Goal: Task Accomplishment & Management: Use online tool/utility

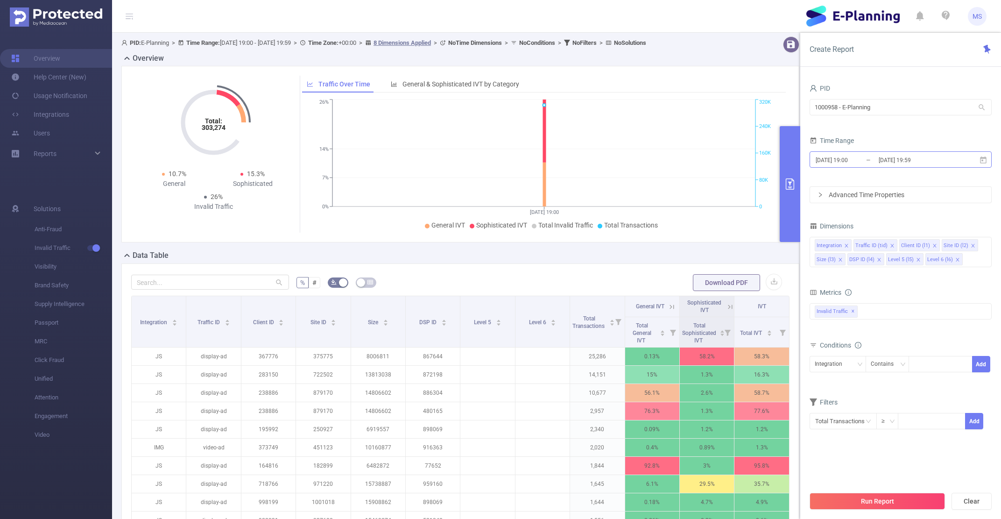
click at [835, 162] on input "[DATE] 19:00" at bounding box center [853, 160] width 76 height 13
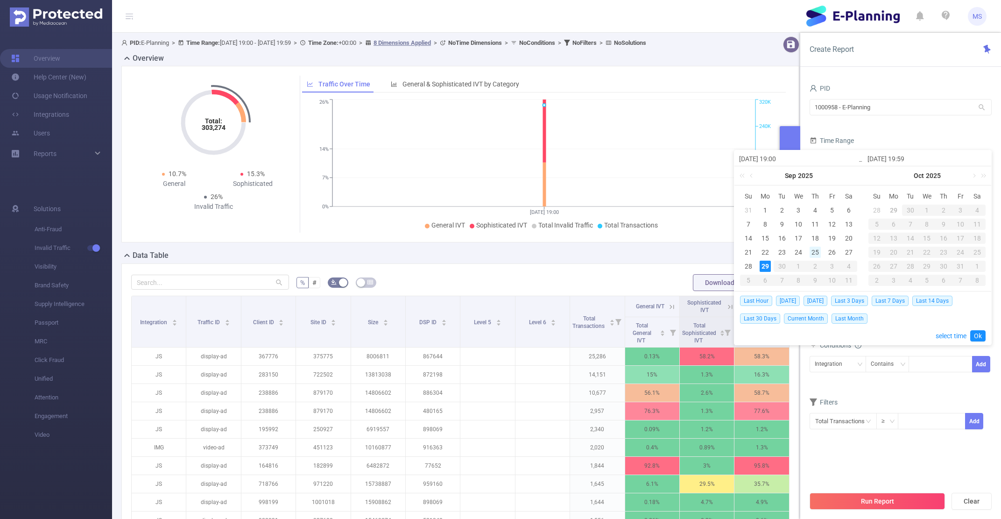
click at [817, 249] on div "25" at bounding box center [815, 252] width 11 height 11
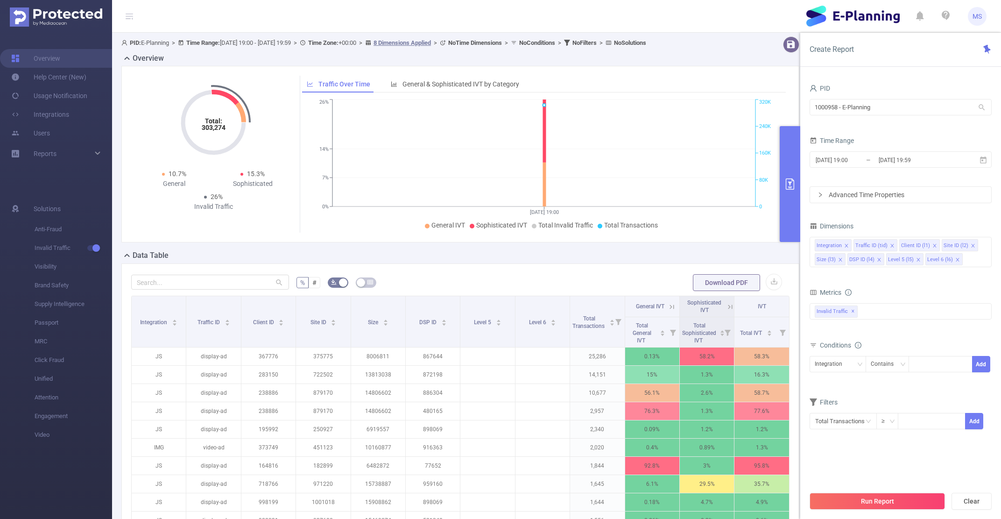
click at [870, 134] on div "Time Range" at bounding box center [901, 141] width 182 height 15
click at [844, 158] on input "[DATE] 19:00" at bounding box center [853, 160] width 76 height 13
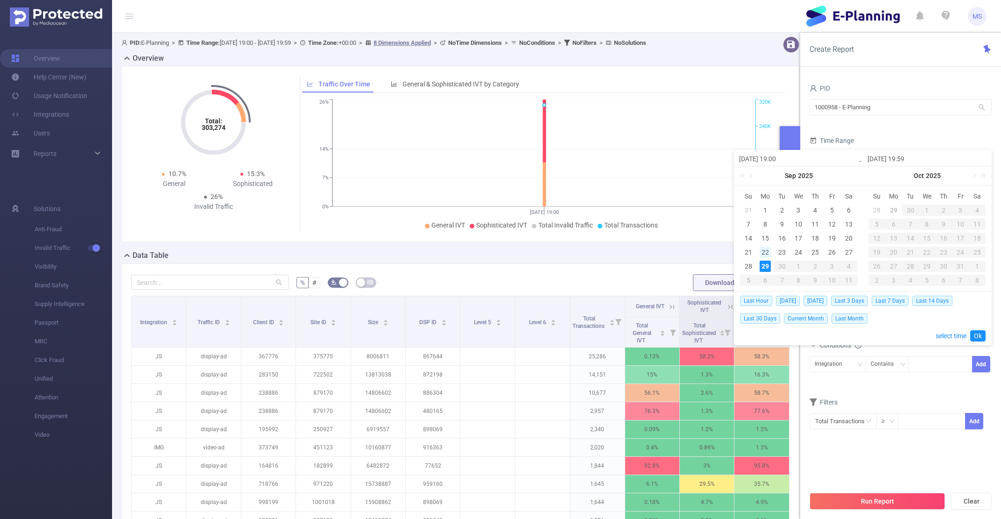
click at [765, 247] on div "22" at bounding box center [765, 252] width 11 height 11
click at [892, 125] on form "PID 1000958 - E-Planning 1000958 - E-Planning Time Range [DATE] 19:00 _ [DATE] …" at bounding box center [901, 142] width 182 height 121
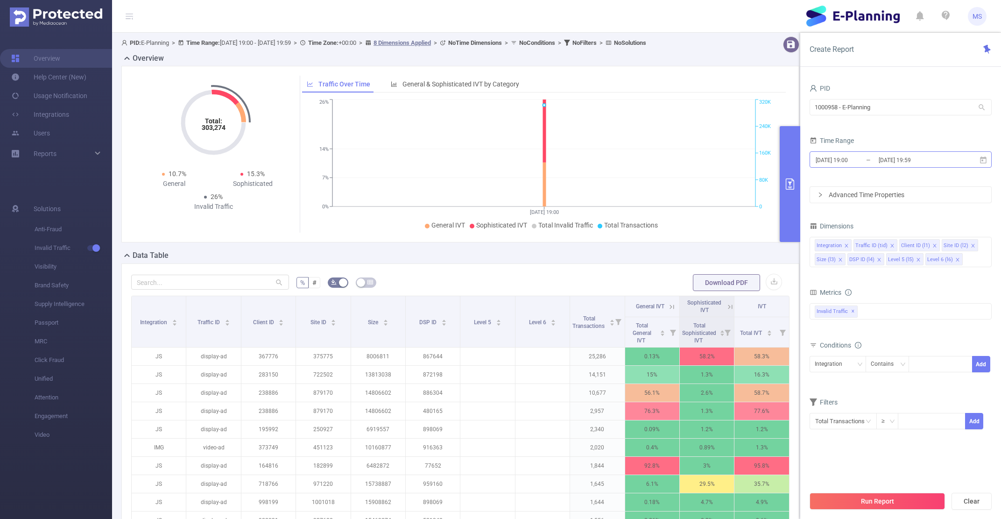
click at [844, 156] on input "[DATE] 19:00" at bounding box center [853, 160] width 76 height 13
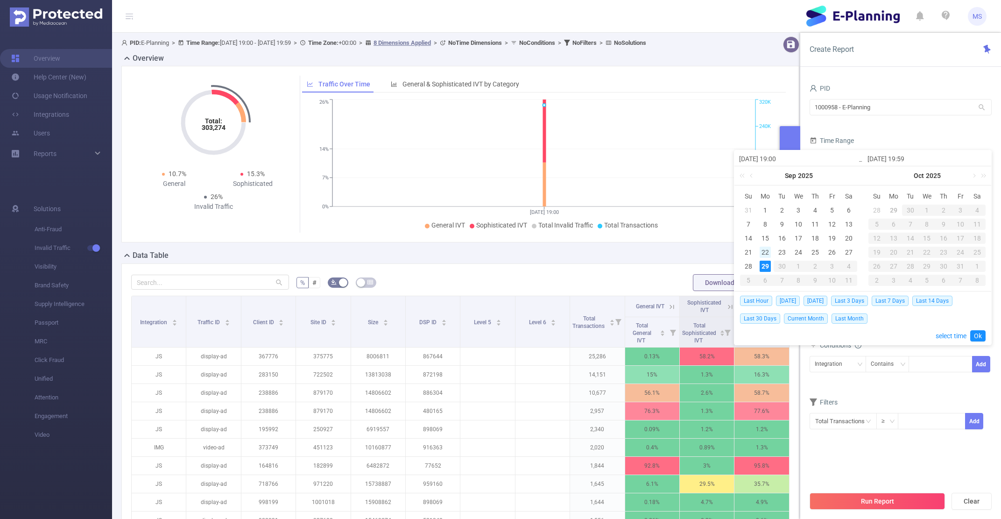
click at [764, 251] on div "22" at bounding box center [765, 252] width 11 height 11
click at [764, 265] on div "29" at bounding box center [765, 266] width 11 height 11
type input "[DATE] 19:00"
click at [854, 502] on button "Run Report" at bounding box center [877, 501] width 135 height 17
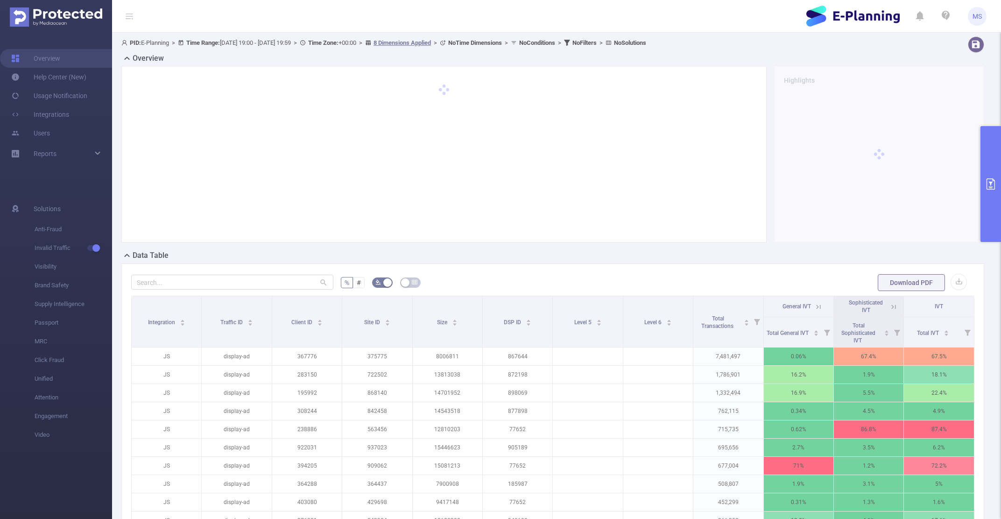
click at [269, 271] on div "% # Download PDF Integration Traffic ID Client ID Site ID Size DSP ID Level 5 L…" at bounding box center [552, 428] width 863 height 330
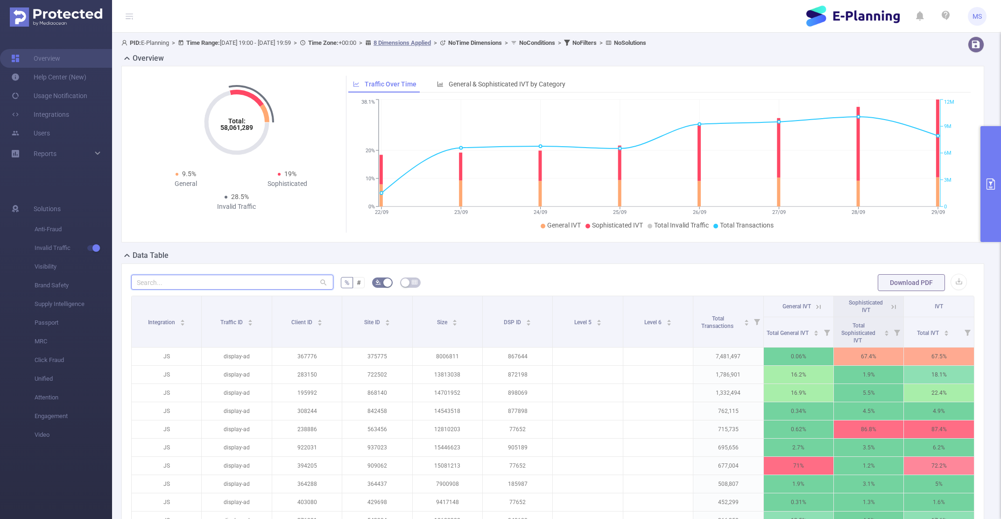
click at [274, 282] on input "text" at bounding box center [232, 282] width 202 height 15
paste input "1010728"
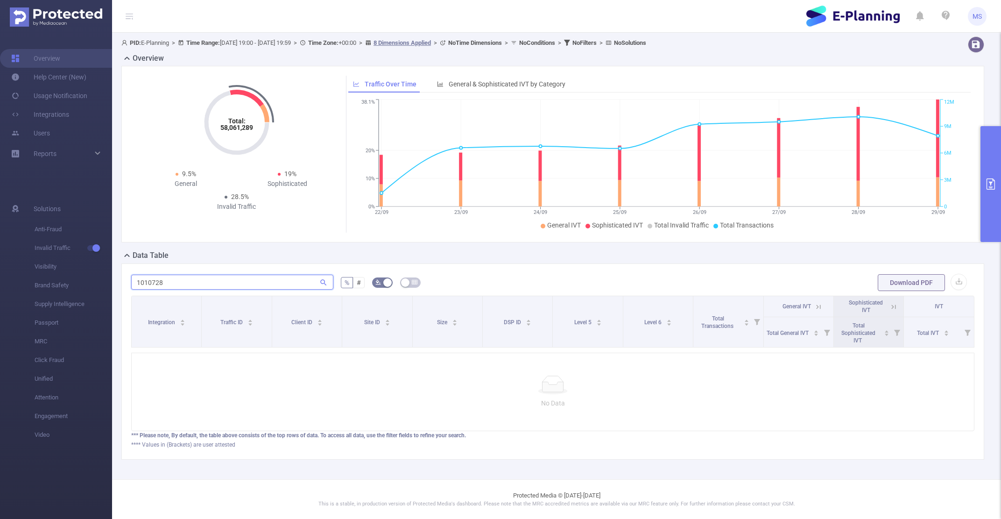
type input "1010728"
click at [258, 39] on span "PID: E-Planning > Time Range: [DATE] 19:00 - [DATE] 19:59 > Time Zone: +00:00 >…" at bounding box center [383, 42] width 525 height 7
click at [257, 43] on span "PID: E-Planning > Time Range: [DATE] 19:00 - [DATE] 19:59 > Time Zone: +00:00 >…" at bounding box center [383, 42] width 525 height 7
click at [254, 42] on span "PID: E-Planning > Time Range: [DATE] 19:00 - [DATE] 19:59 > Time Zone: +00:00 >…" at bounding box center [383, 42] width 525 height 7
click at [263, 286] on input "1010728" at bounding box center [232, 282] width 202 height 15
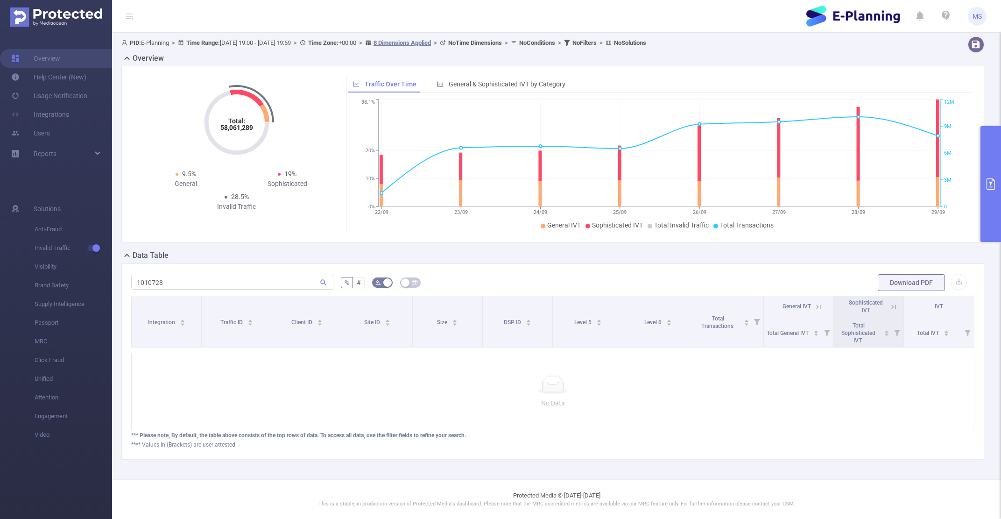
click at [983, 170] on button "primary" at bounding box center [991, 184] width 21 height 116
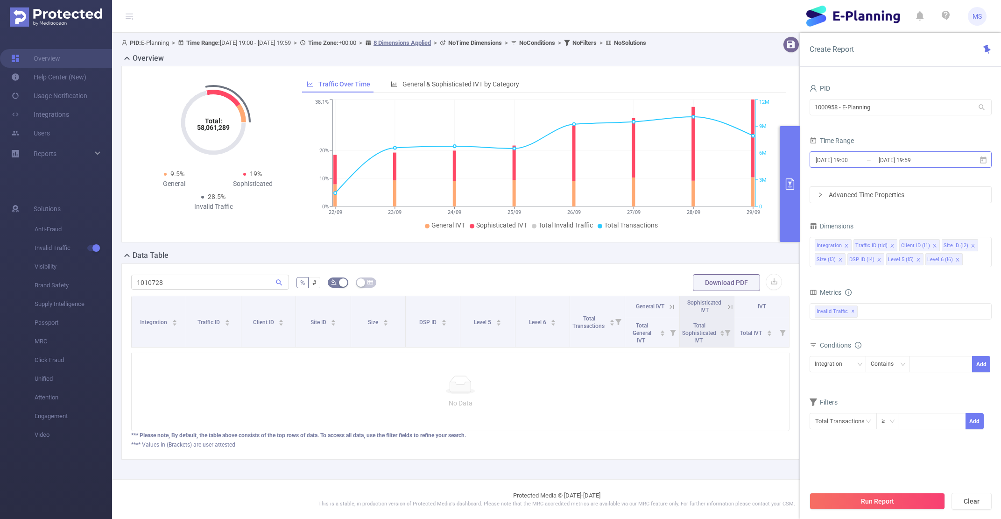
click at [840, 162] on input "[DATE] 19:00" at bounding box center [853, 160] width 76 height 13
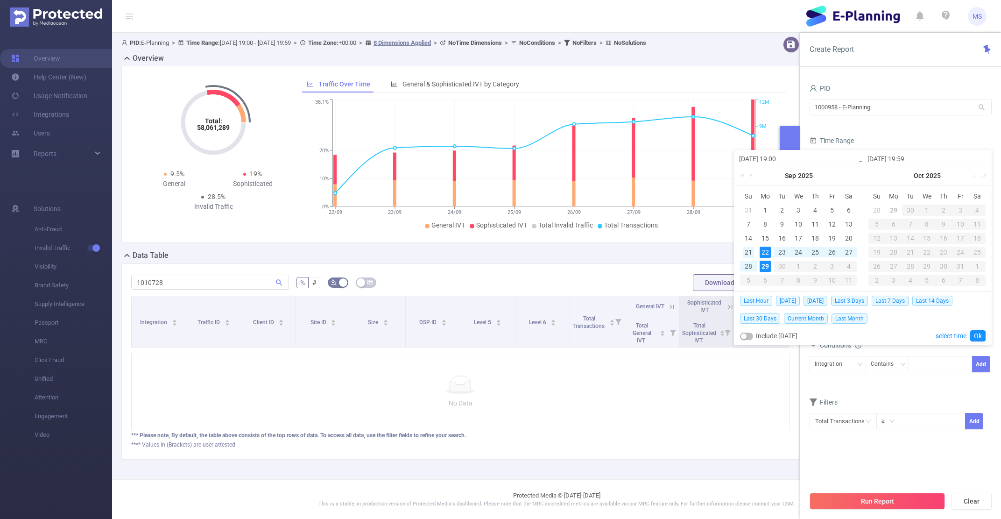
click at [749, 251] on div "21" at bounding box center [748, 252] width 11 height 11
click at [848, 494] on button "Run Report" at bounding box center [877, 501] width 135 height 17
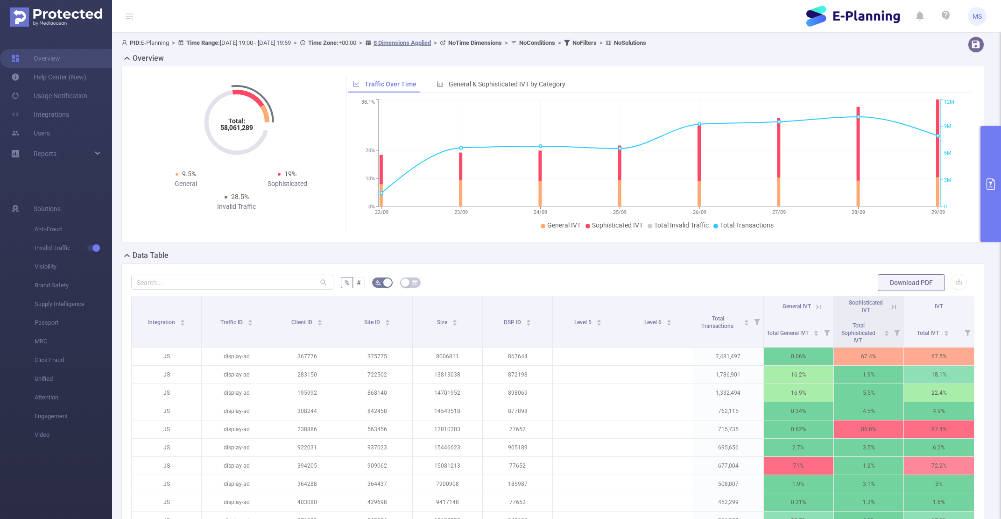
click at [186, 272] on div "% # Download PDF Integration Traffic ID Client ID Site ID Size DSP ID Level 5 L…" at bounding box center [552, 428] width 863 height 330
click at [183, 279] on input "text" at bounding box center [232, 282] width 202 height 15
paste input "1010728"
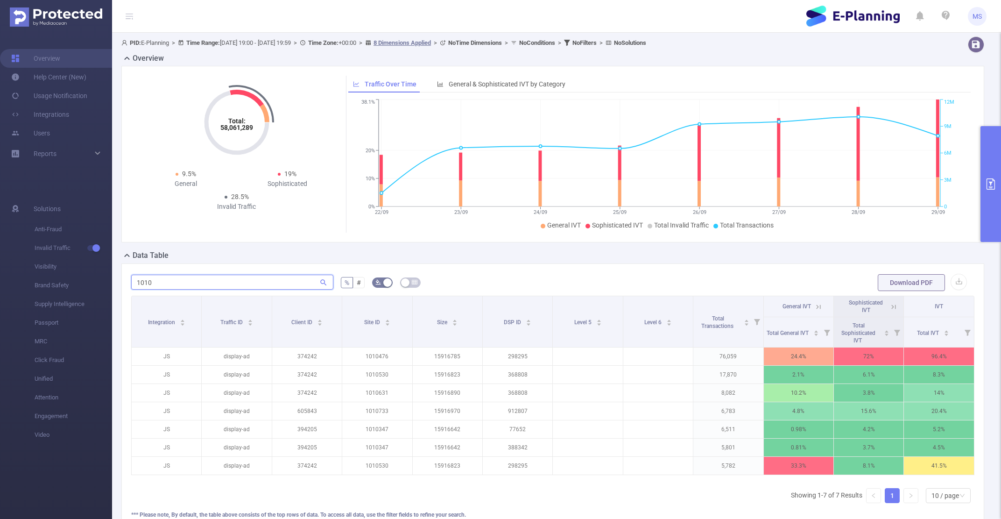
type input "1010"
click at [253, 46] on span "PID: E-Planning > Time Range: [DATE] 19:00 - [DATE] 19:59 > Time Zone: +00:00 >…" at bounding box center [383, 42] width 525 height 7
click at [991, 236] on button "primary" at bounding box center [991, 184] width 21 height 116
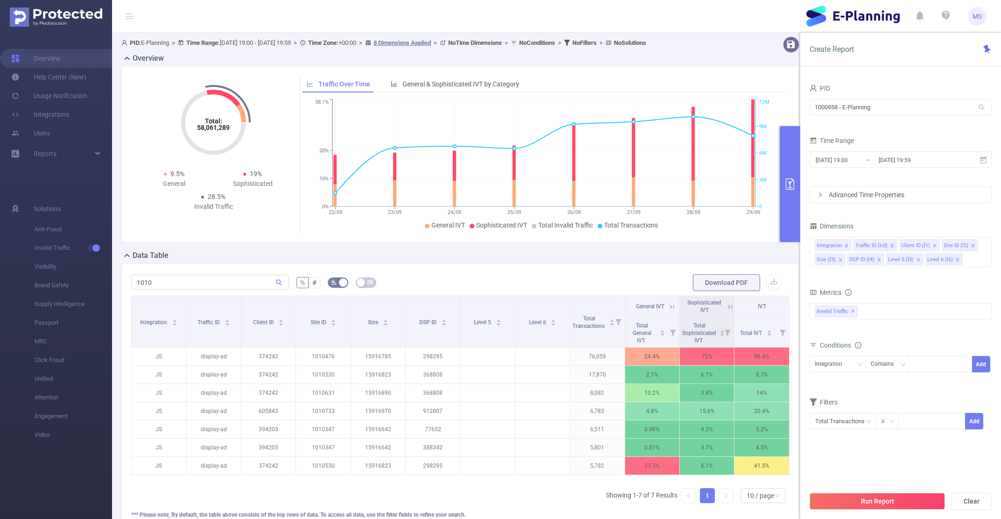
click at [845, 197] on div "Advanced Time Properties" at bounding box center [900, 195] width 181 height 16
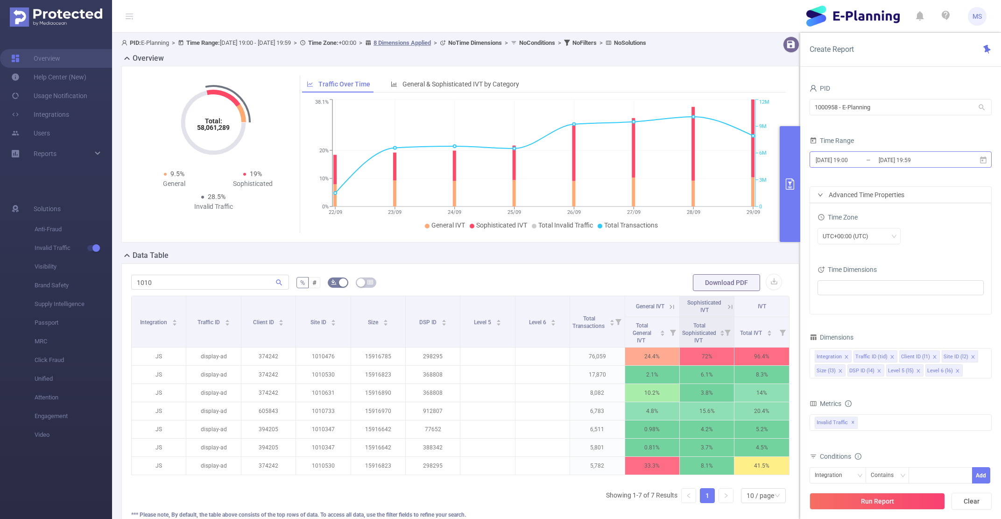
click at [845, 163] on input "[DATE] 19:00" at bounding box center [853, 160] width 76 height 13
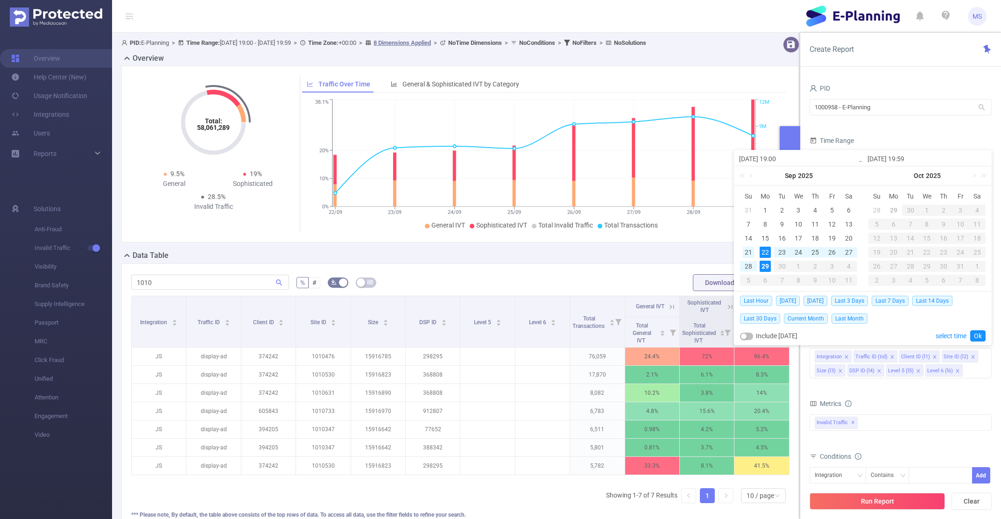
click at [745, 251] on div "21" at bounding box center [748, 252] width 11 height 11
click at [853, 238] on div "20" at bounding box center [848, 238] width 11 height 11
type input "[DATE] 19:00"
type input "[DATE] 19:59"
type input "[DATE] 19:00"
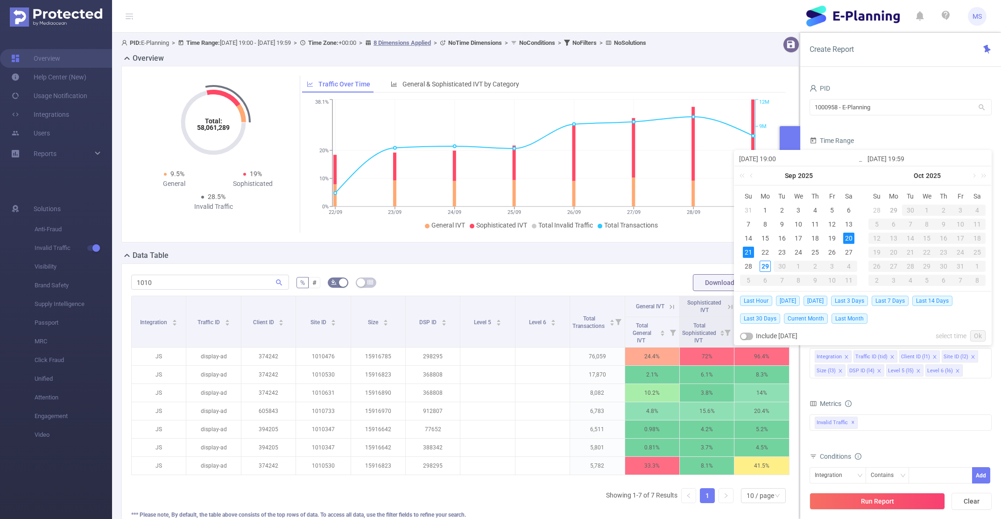
type input "[DATE] 19:59"
click at [765, 264] on div "29" at bounding box center [765, 266] width 11 height 11
click at [850, 240] on div "20" at bounding box center [848, 238] width 11 height 11
type input "[DATE] 19:59"
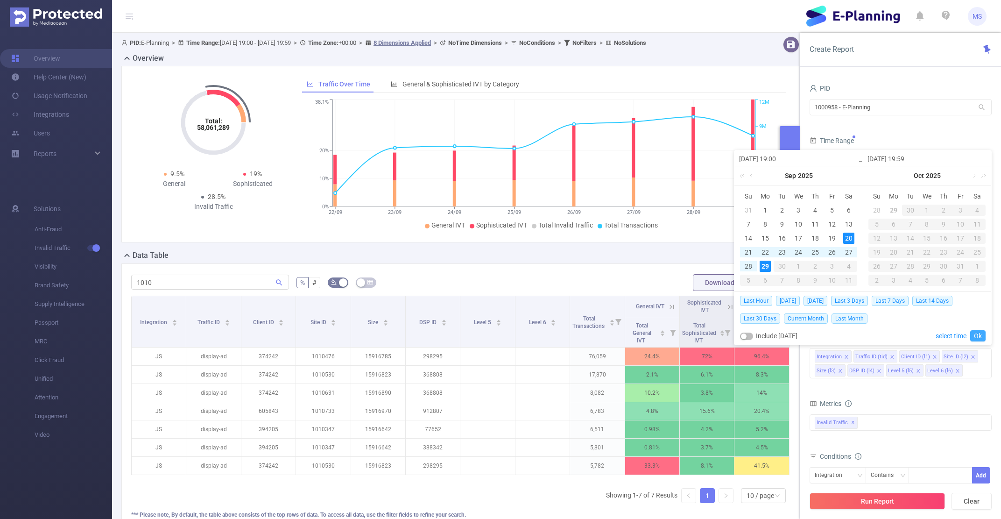
click at [981, 335] on link "Ok" at bounding box center [977, 335] width 15 height 11
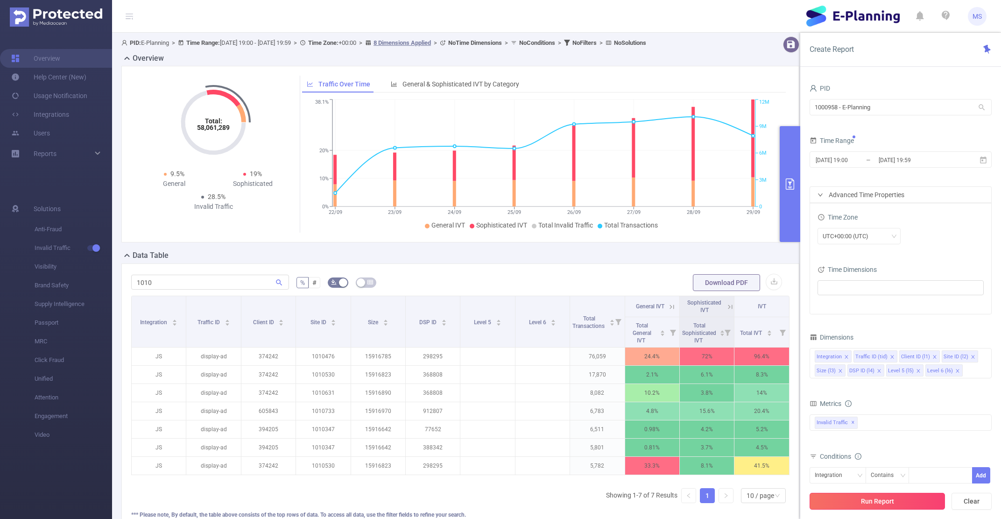
click at [876, 500] on button "Run Report" at bounding box center [877, 501] width 135 height 17
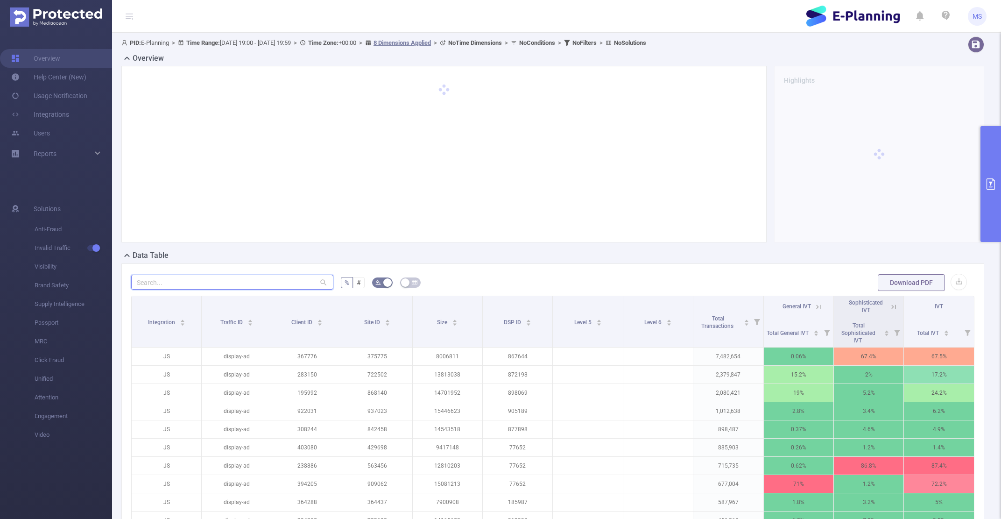
click at [200, 282] on input "text" at bounding box center [232, 282] width 202 height 15
paste input "1010728"
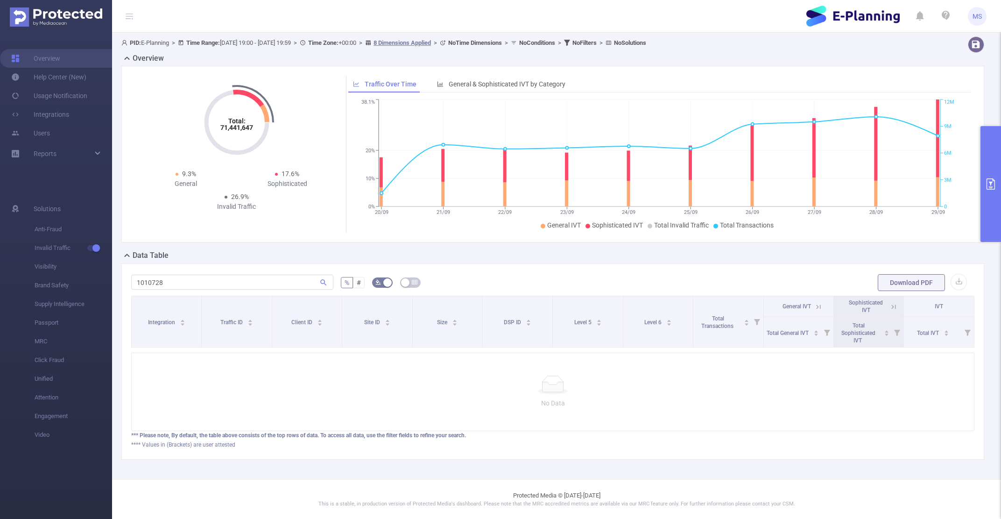
click at [987, 212] on button "primary" at bounding box center [991, 184] width 21 height 116
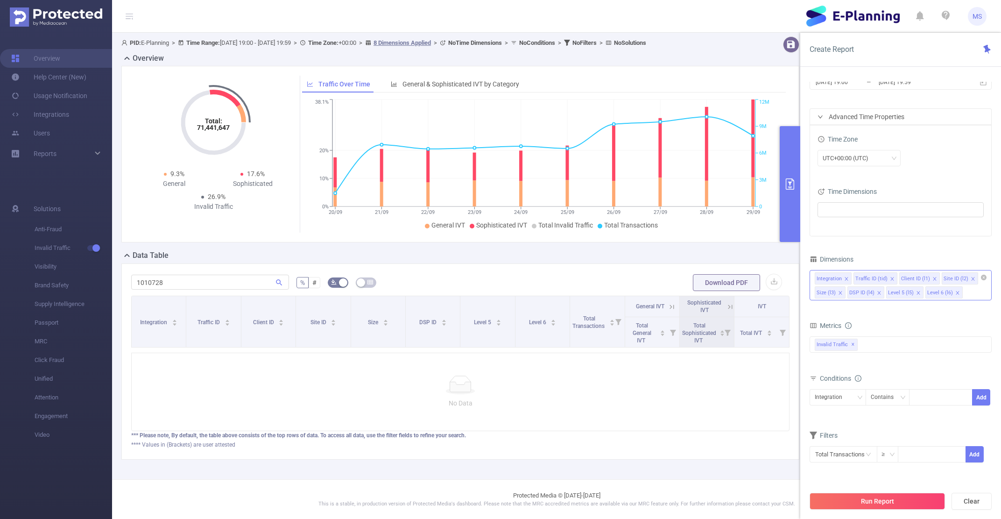
click at [972, 294] on div "Integration Traffic ID (tid) Client ID (l1) Site ID (l2) Size (l3) DSP ID (l4) …" at bounding box center [901, 285] width 182 height 30
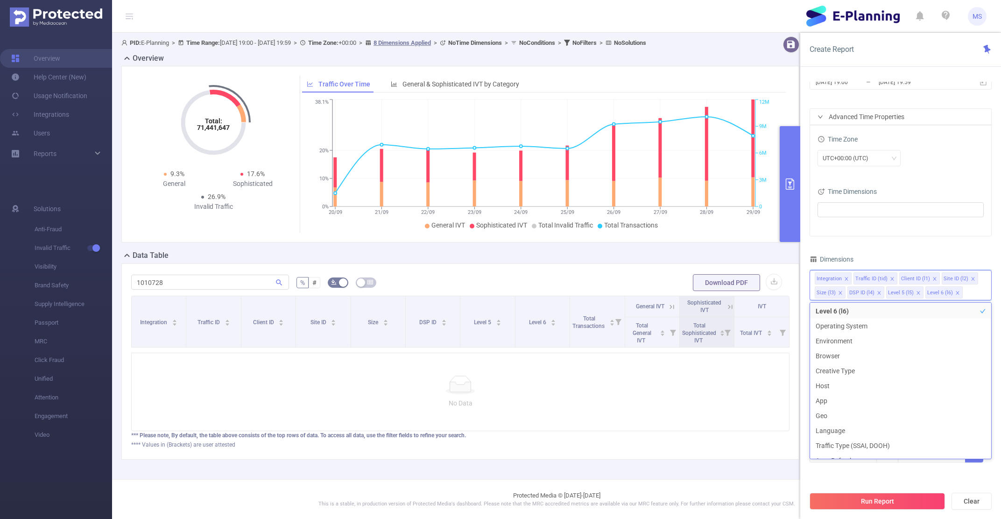
scroll to position [97, 0]
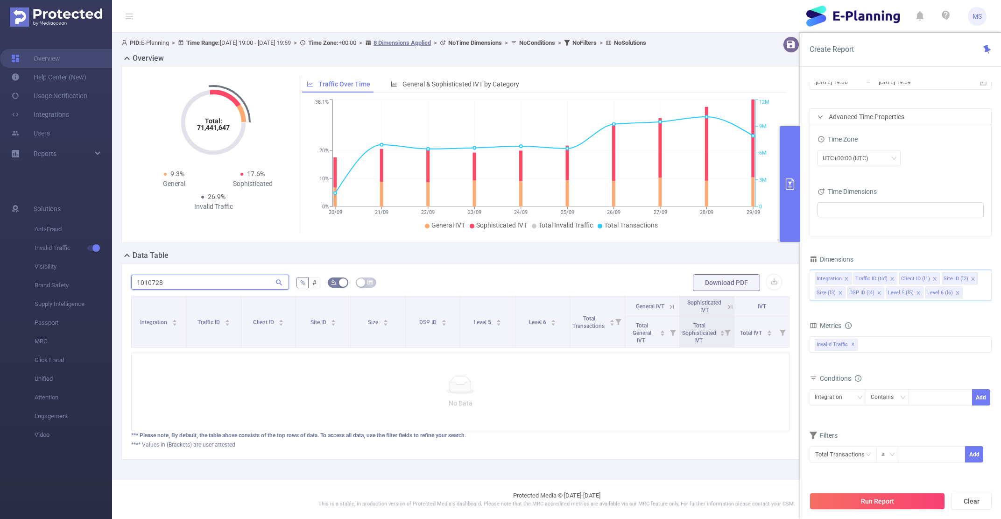
click at [206, 279] on input "1010728" at bounding box center [210, 282] width 158 height 15
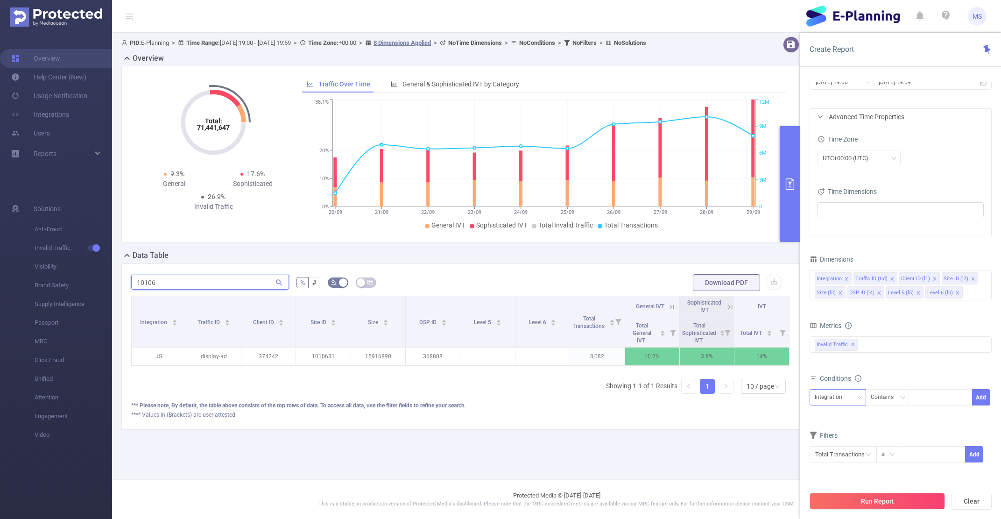
type input "10106"
click at [849, 396] on div "Integration" at bounding box center [838, 396] width 46 height 15
click at [883, 403] on div "Contains" at bounding box center [885, 396] width 29 height 15
click at [850, 402] on div "Integration" at bounding box center [838, 396] width 46 height 15
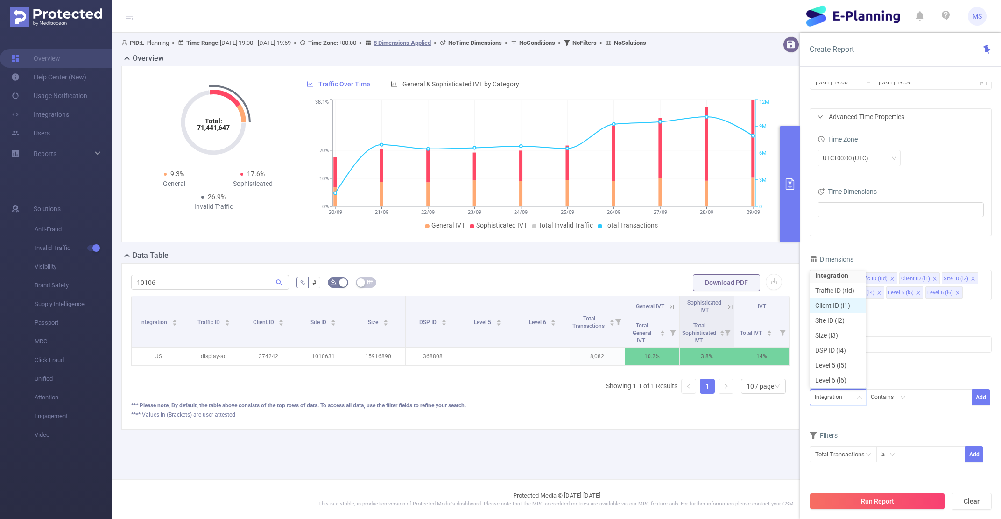
click at [838, 303] on li "Client ID (l1)" at bounding box center [838, 305] width 56 height 15
click at [940, 401] on div at bounding box center [941, 396] width 54 height 15
paste input "1010728"
type input "1010728"
click at [953, 412] on li "1010728" at bounding box center [941, 416] width 64 height 15
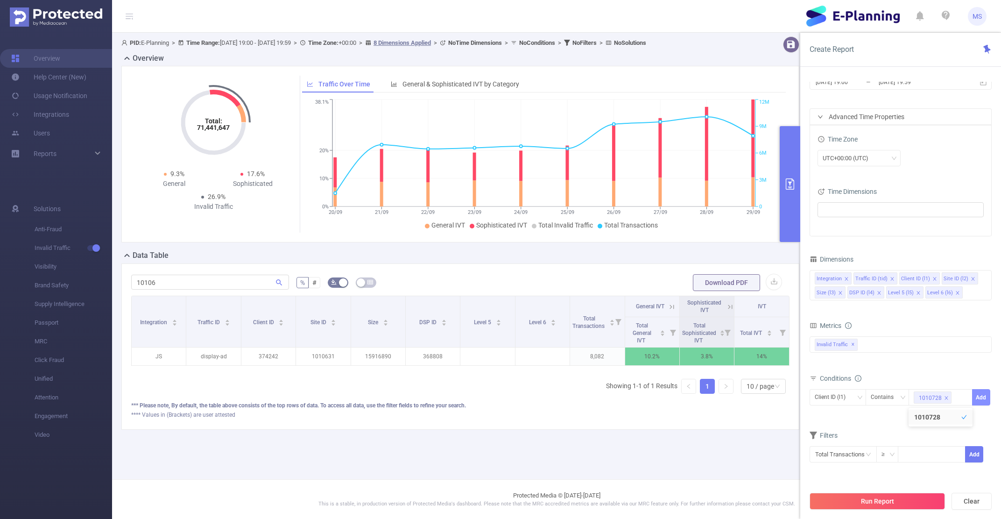
click at [986, 395] on button "Add" at bounding box center [981, 397] width 18 height 16
click at [876, 434] on icon "icon: close" at bounding box center [877, 433] width 5 height 5
click at [905, 419] on span "Client ID (l1) Contains '1010728'" at bounding box center [862, 418] width 99 height 12
click at [986, 36] on div "Create Report" at bounding box center [900, 50] width 201 height 34
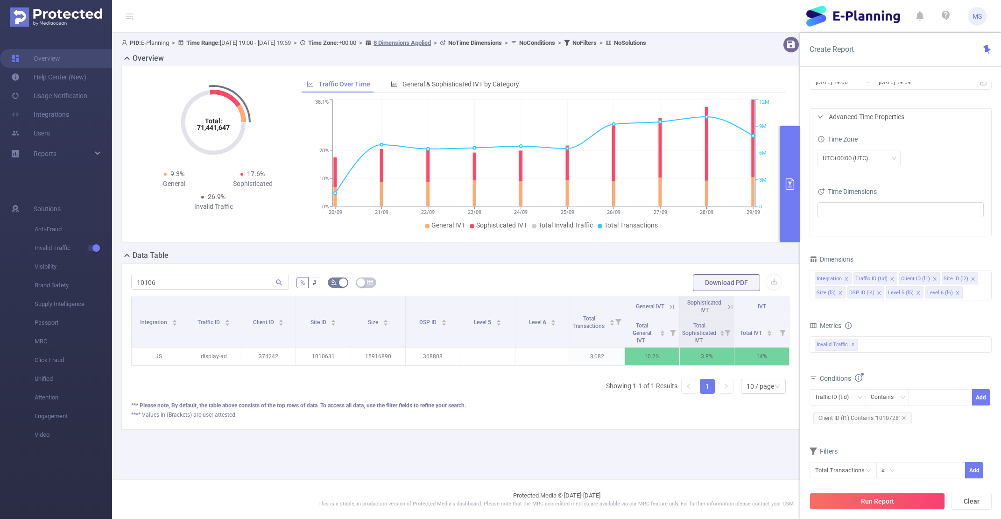
click at [986, 52] on icon at bounding box center [986, 49] width 7 height 9
click at [984, 207] on span at bounding box center [901, 209] width 166 height 15
click at [837, 398] on div "Traffic ID (tid)" at bounding box center [835, 396] width 41 height 15
click at [831, 318] on li "Site ID (l2)" at bounding box center [838, 320] width 56 height 15
click at [918, 395] on input at bounding box center [916, 397] width 4 height 12
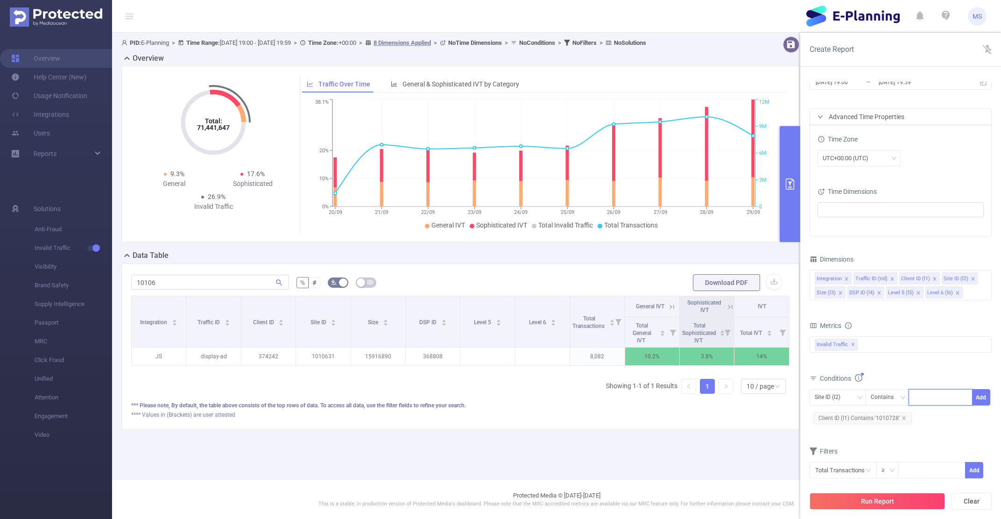
paste input "1010728"
type input "1010728"
click at [931, 420] on li "1010728" at bounding box center [941, 416] width 64 height 15
click at [903, 420] on icon "icon: close" at bounding box center [904, 418] width 5 height 5
click at [979, 399] on button "Add" at bounding box center [981, 397] width 18 height 16
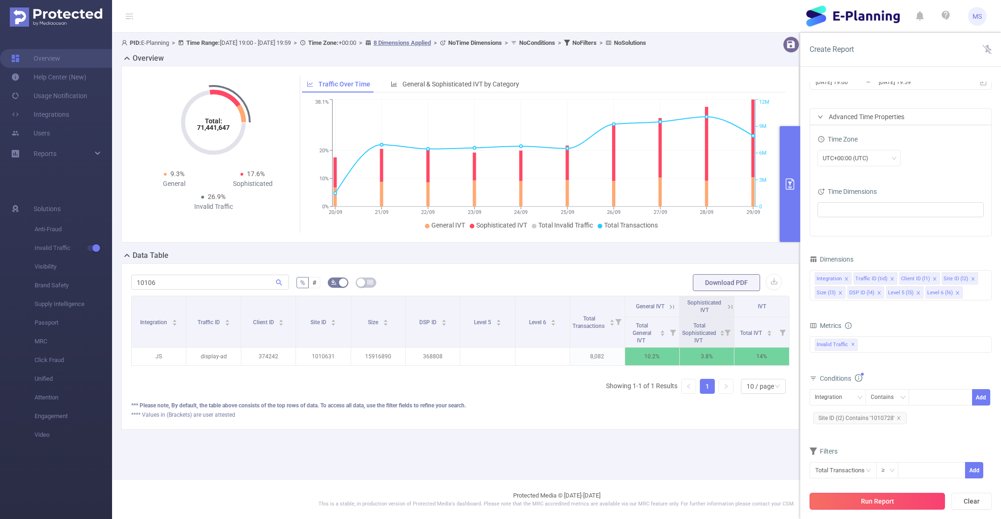
click at [884, 500] on button "Run Report" at bounding box center [877, 501] width 135 height 17
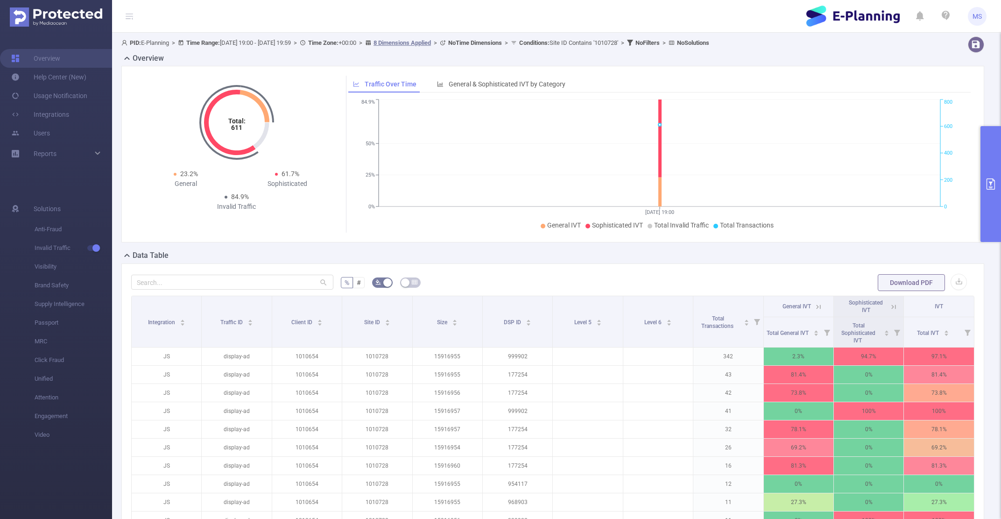
click at [255, 44] on span "PID: E-Planning > Time Range: [DATE] 19:00 - [DATE] 19:59 > Time Zone: +00:00 >…" at bounding box center [415, 42] width 588 height 7
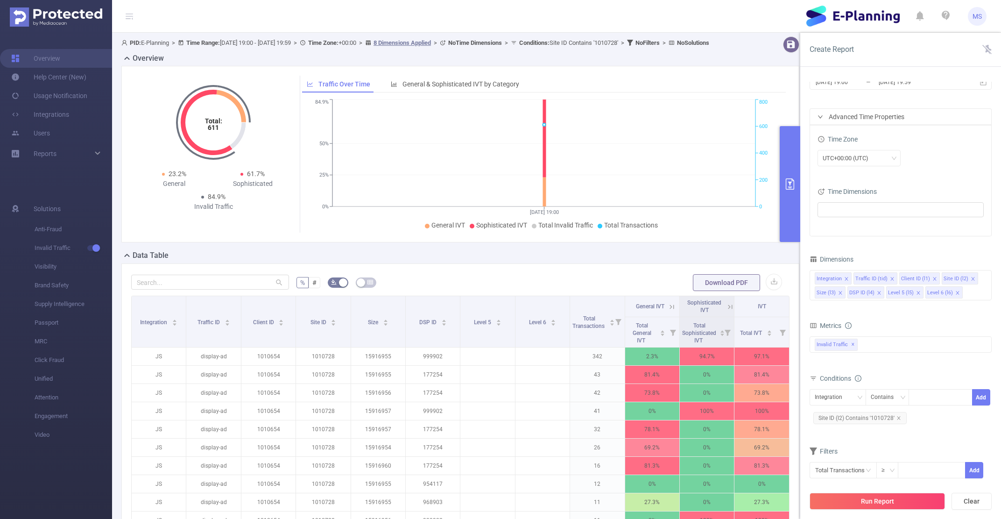
click at [991, 178] on div "Time Zone UTC+00:00 (UTC) Time Dimensions" at bounding box center [900, 180] width 181 height 111
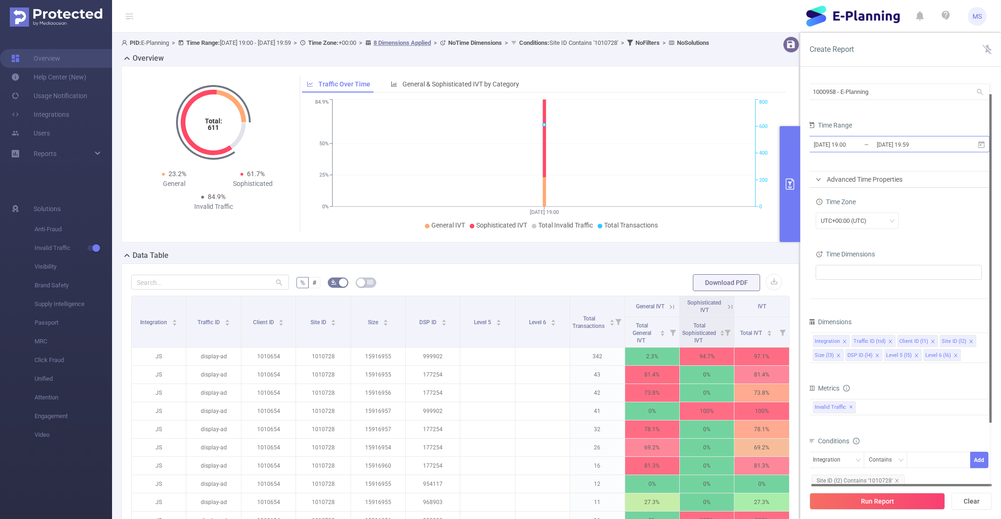
click at [839, 147] on input "[DATE] 19:00" at bounding box center [851, 144] width 76 height 13
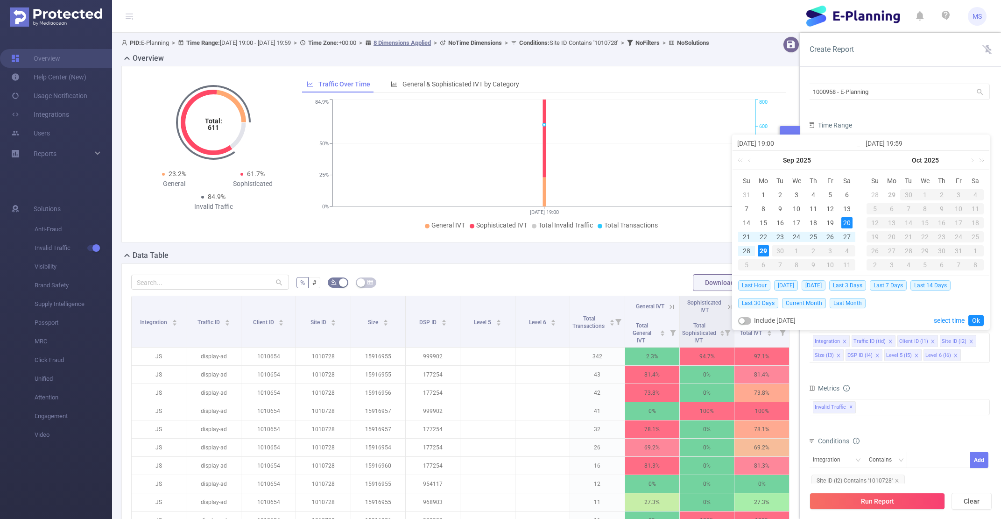
click at [895, 376] on form "Dimensions Integration Traffic ID (tid) Client ID (l1) Site ID (l2) Size (l3) D…" at bounding box center [899, 434] width 182 height 238
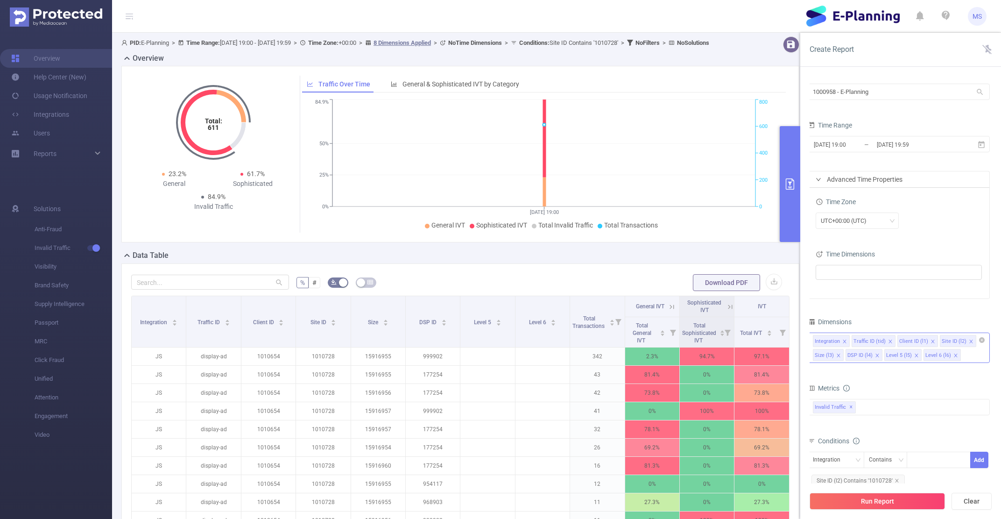
click at [965, 355] on input at bounding box center [965, 355] width 5 height 12
type input "d"
click at [845, 143] on input "[DATE] 19:00" at bounding box center [851, 144] width 76 height 13
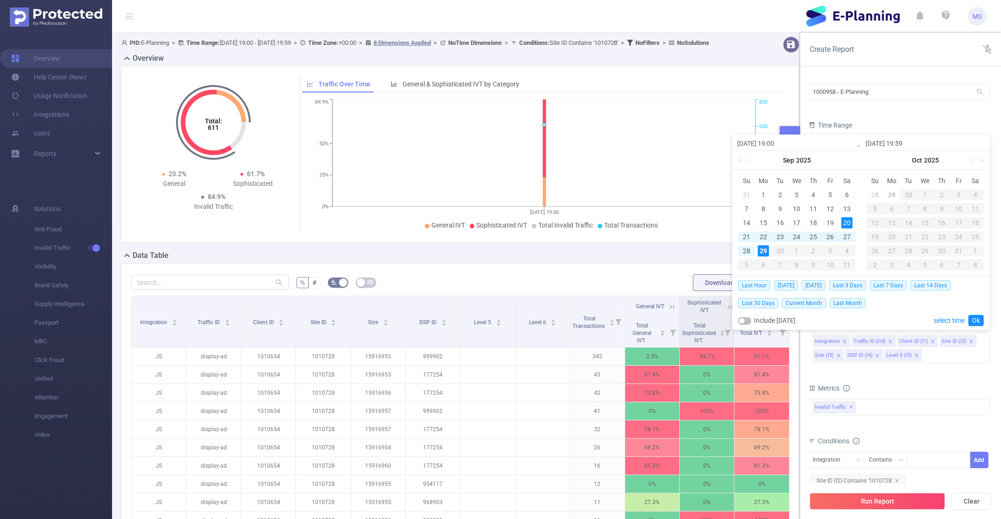
click at [768, 240] on div "22" at bounding box center [763, 236] width 11 height 11
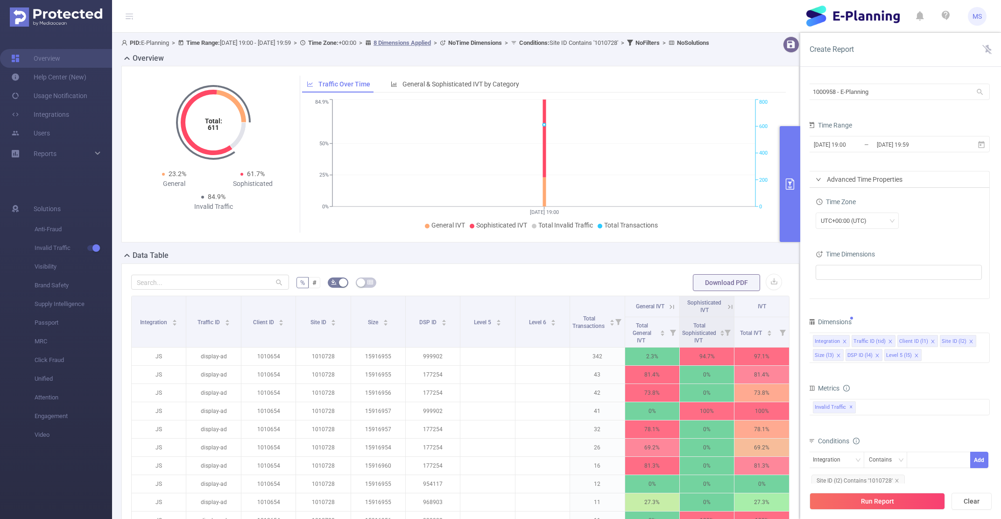
click at [913, 120] on div "Time Range" at bounding box center [899, 126] width 182 height 15
click at [840, 139] on input "[DATE] 19:00" at bounding box center [851, 144] width 76 height 13
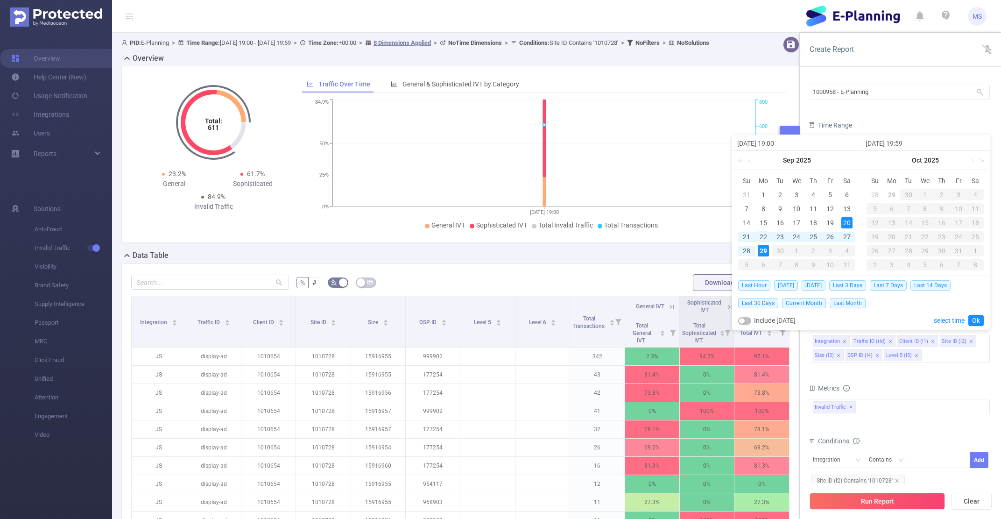
click at [765, 237] on div "22" at bounding box center [763, 236] width 11 height 11
click at [763, 250] on div "29" at bounding box center [763, 250] width 11 height 11
type input "[DATE] 19:00"
click at [903, 496] on button "Run Report" at bounding box center [877, 501] width 135 height 17
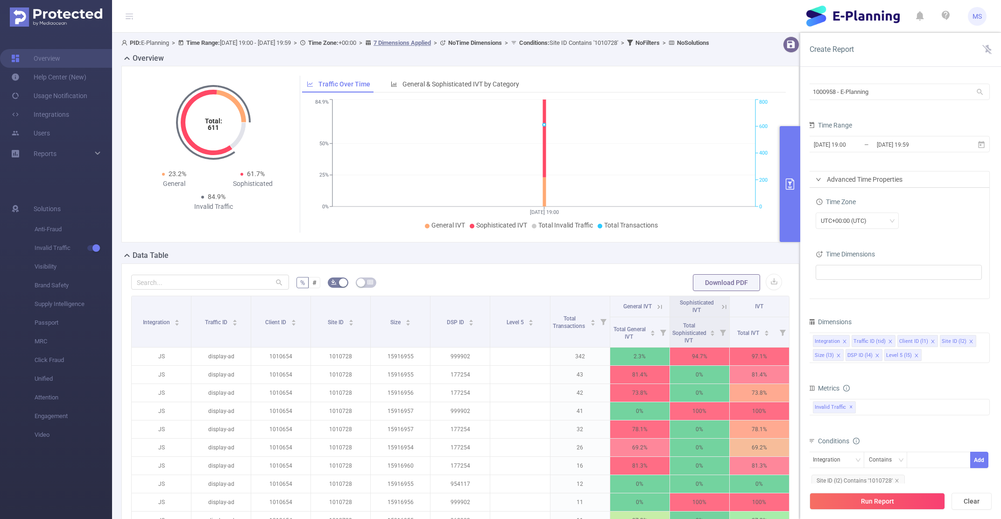
click at [990, 153] on section "PID 1000958 - E-Planning 1000958 - E-Planning Time Range [DATE] 19:00 _ [DATE] …" at bounding box center [901, 284] width 182 height 404
click at [852, 143] on input "[DATE] 19:00" at bounding box center [851, 144] width 76 height 13
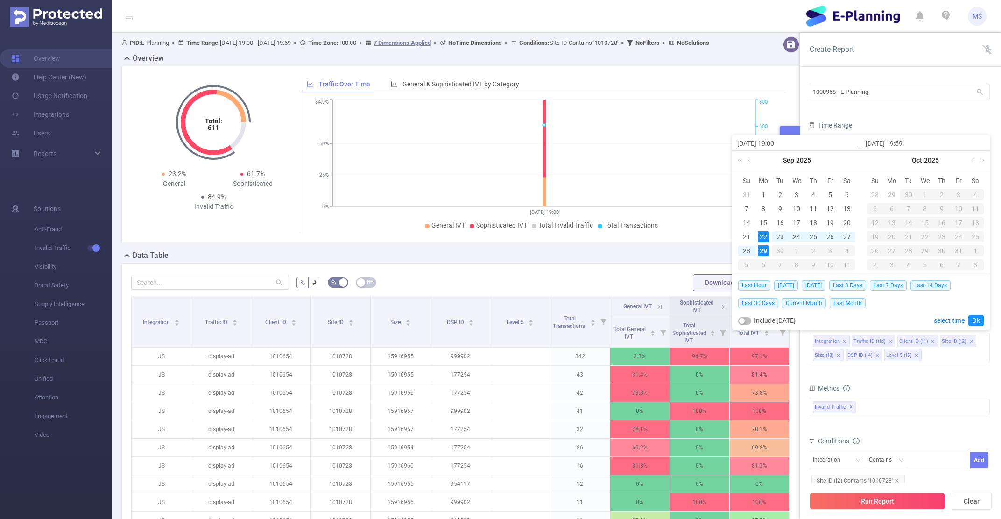
click at [779, 235] on div "23" at bounding box center [780, 236] width 11 height 11
click at [871, 498] on button "Run Report" at bounding box center [877, 501] width 135 height 17
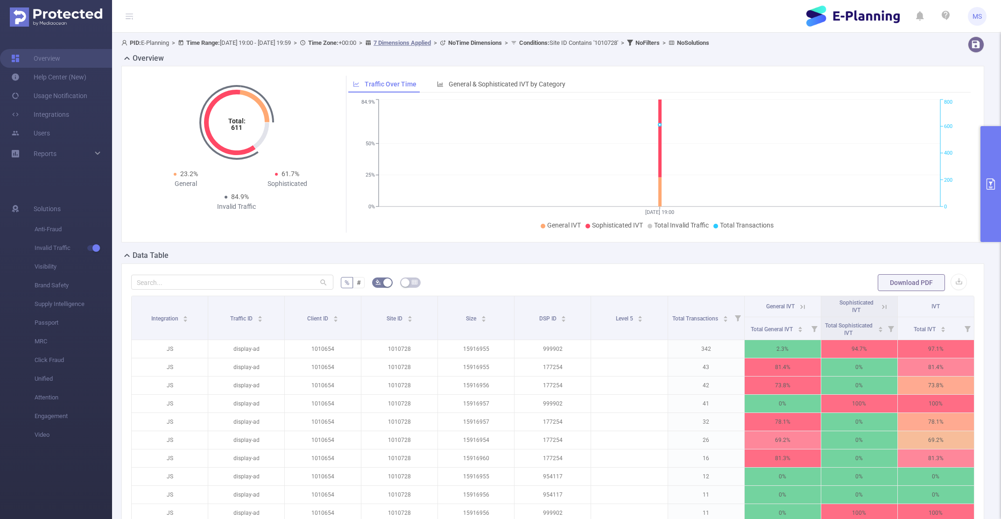
click at [261, 43] on span "PID: E-Planning > Time Range: [DATE] 19:00 - [DATE] 19:59 > Time Zone: +00:00 >…" at bounding box center [415, 42] width 588 height 7
click at [974, 198] on div "Total: 611 Total: 611 23.2% General 61.7% Sophisticated 84.9% Invalid Traffic T…" at bounding box center [552, 154] width 863 height 176
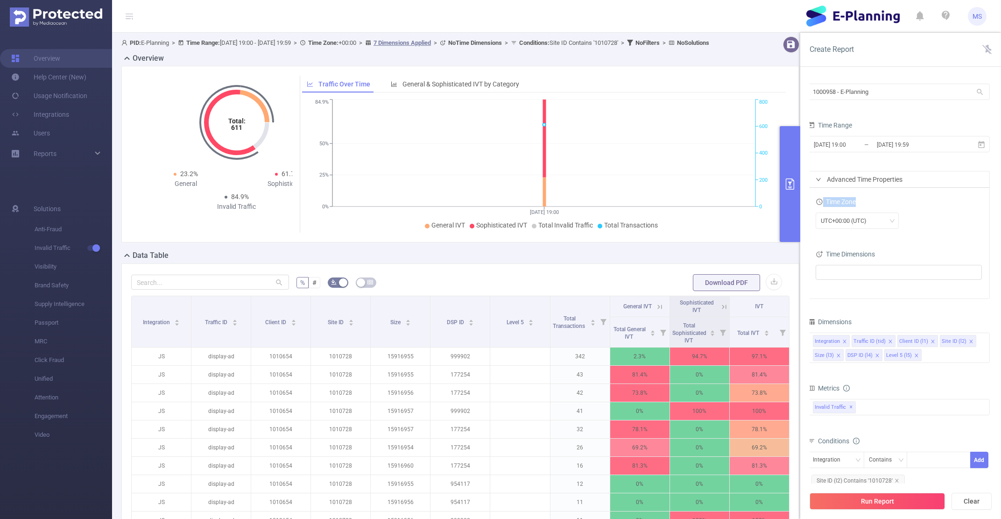
click at [982, 197] on div "Time Zone" at bounding box center [899, 202] width 166 height 15
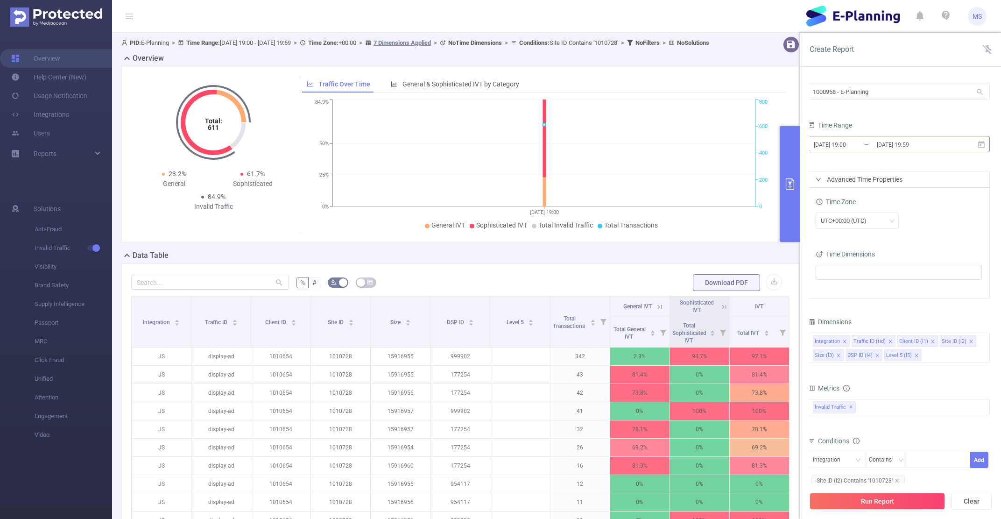
click at [846, 147] on input "[DATE] 19:00" at bounding box center [851, 144] width 76 height 13
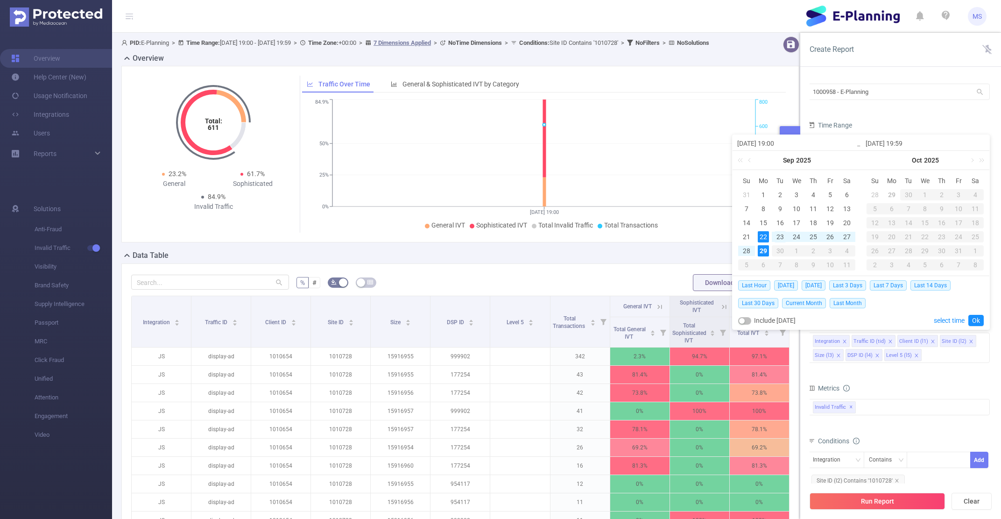
click at [778, 240] on div "23" at bounding box center [780, 236] width 11 height 11
type input "[DATE] 19:00"
type input "[DATE] 19:59"
type input "[DATE] 19:00"
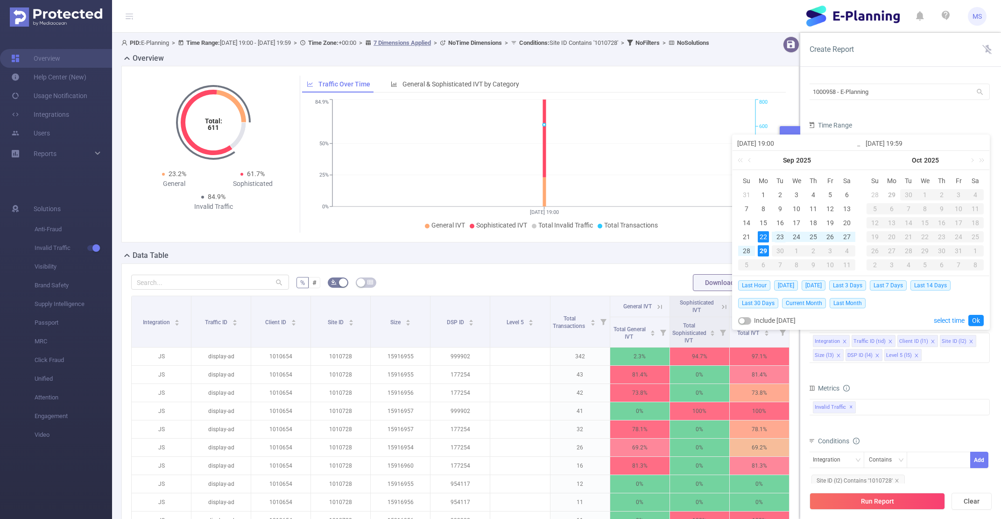
type input "[DATE] 19:59"
click at [765, 253] on div "29" at bounding box center [763, 250] width 11 height 11
click at [975, 323] on link "Ok" at bounding box center [975, 320] width 15 height 11
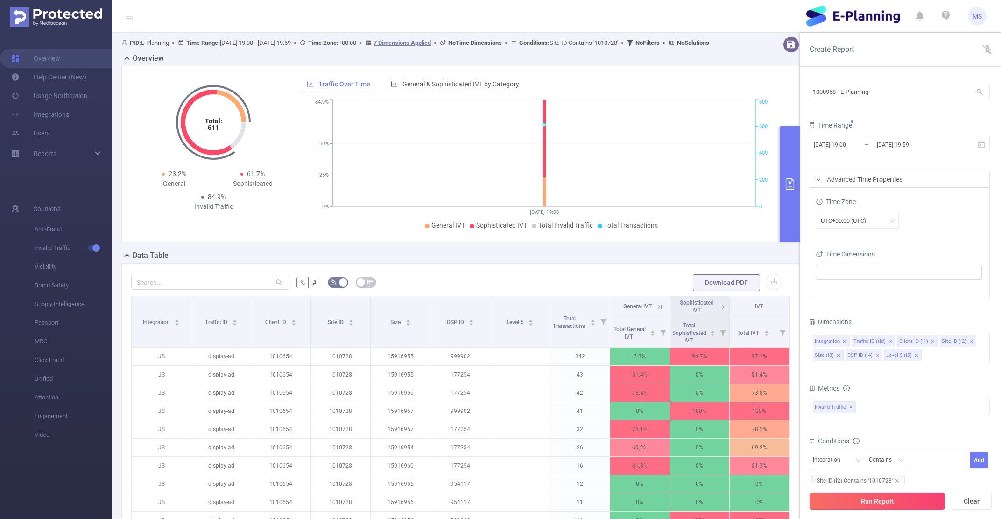
click at [860, 502] on button "Run Report" at bounding box center [877, 501] width 135 height 17
